Goal: Task Accomplishment & Management: Complete application form

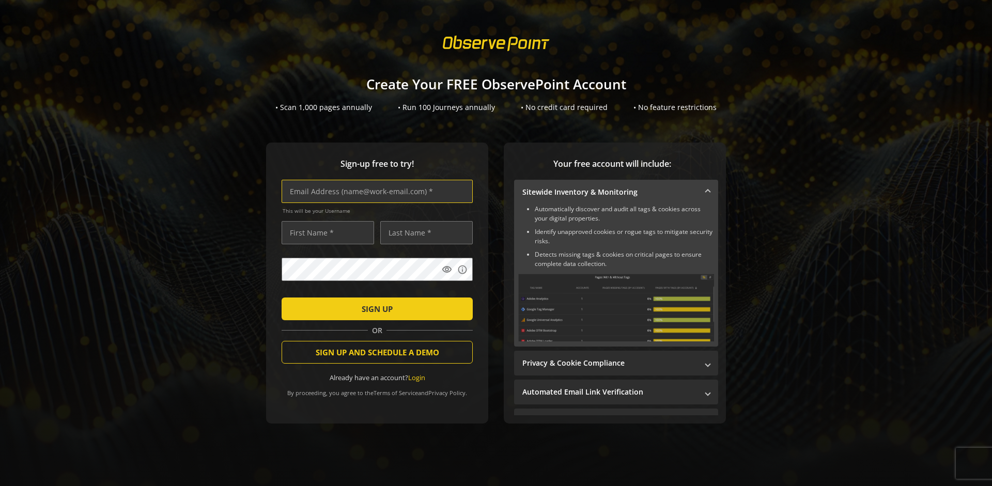
click at [375, 191] on input "text" at bounding box center [377, 191] width 191 height 23
type input "[EMAIL_ADDRESS][DOMAIN_NAME]"
click at [325, 232] on input "text" at bounding box center [328, 232] width 92 height 23
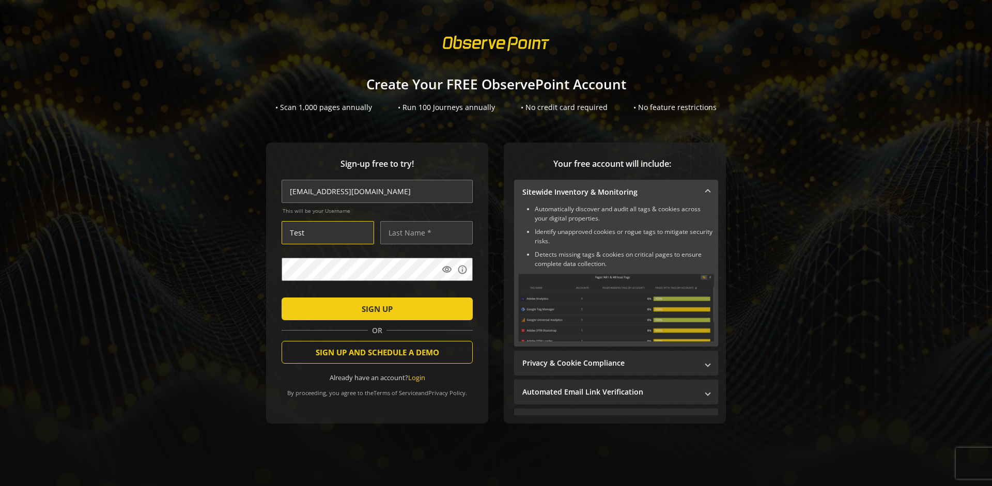
type input "Test"
click at [424, 232] on input "text" at bounding box center [426, 232] width 92 height 23
type input "User"
click at [375, 308] on span "SIGN UP" at bounding box center [377, 309] width 31 height 19
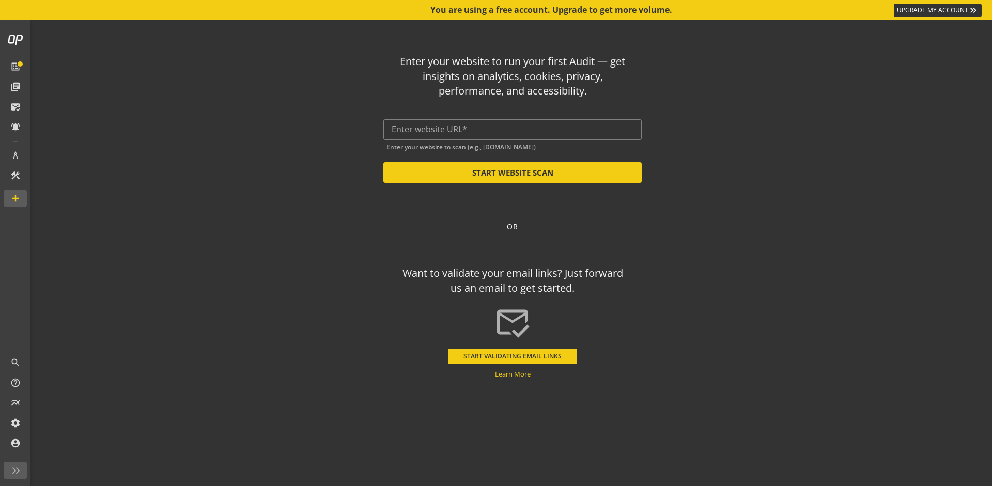
click at [512, 129] on input "text" at bounding box center [513, 129] width 242 height 10
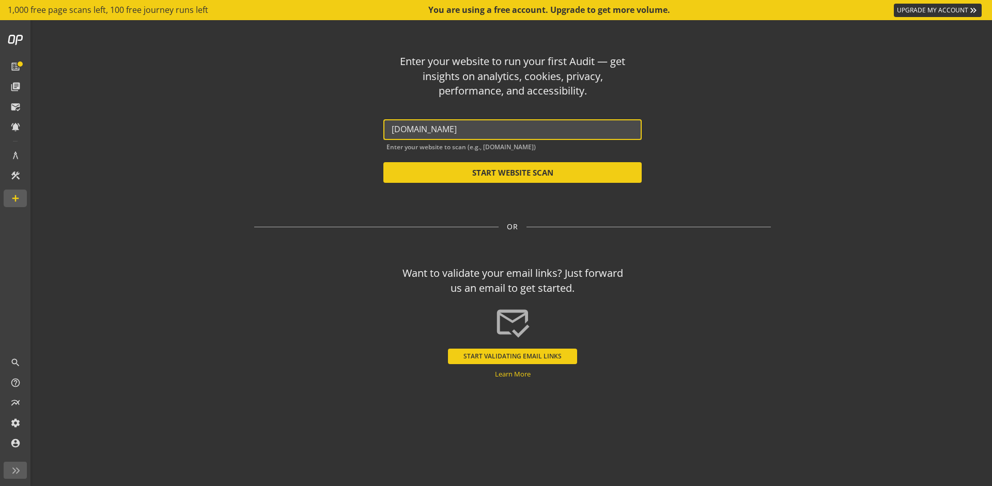
click at [512, 173] on button "START WEBSITE SCAN" at bounding box center [512, 172] width 258 height 21
type input "[URL][DOMAIN_NAME]"
